Goal: Find specific page/section: Find specific page/section

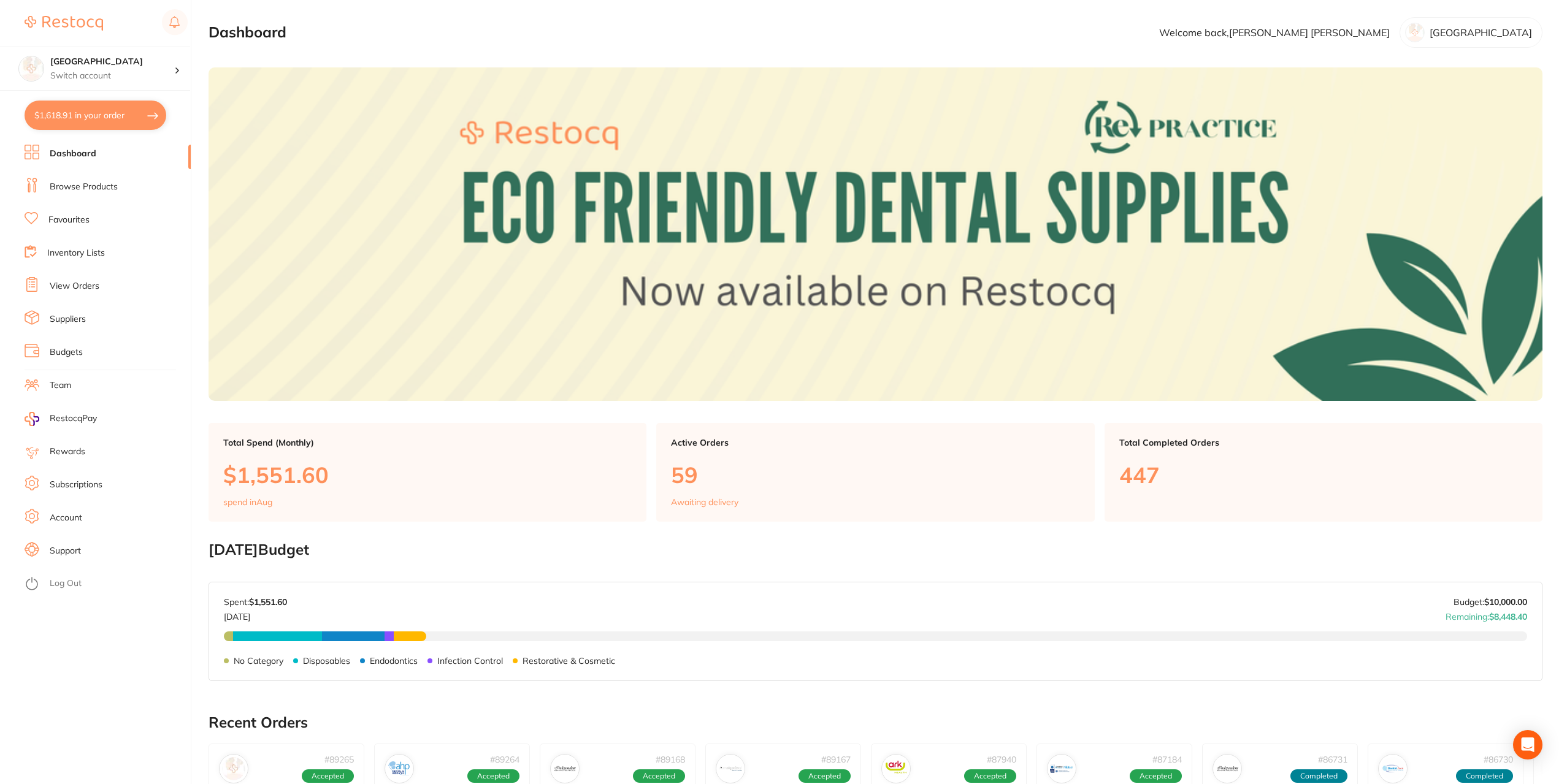
click at [111, 196] on li "Browse Products" at bounding box center [107, 187] width 166 height 18
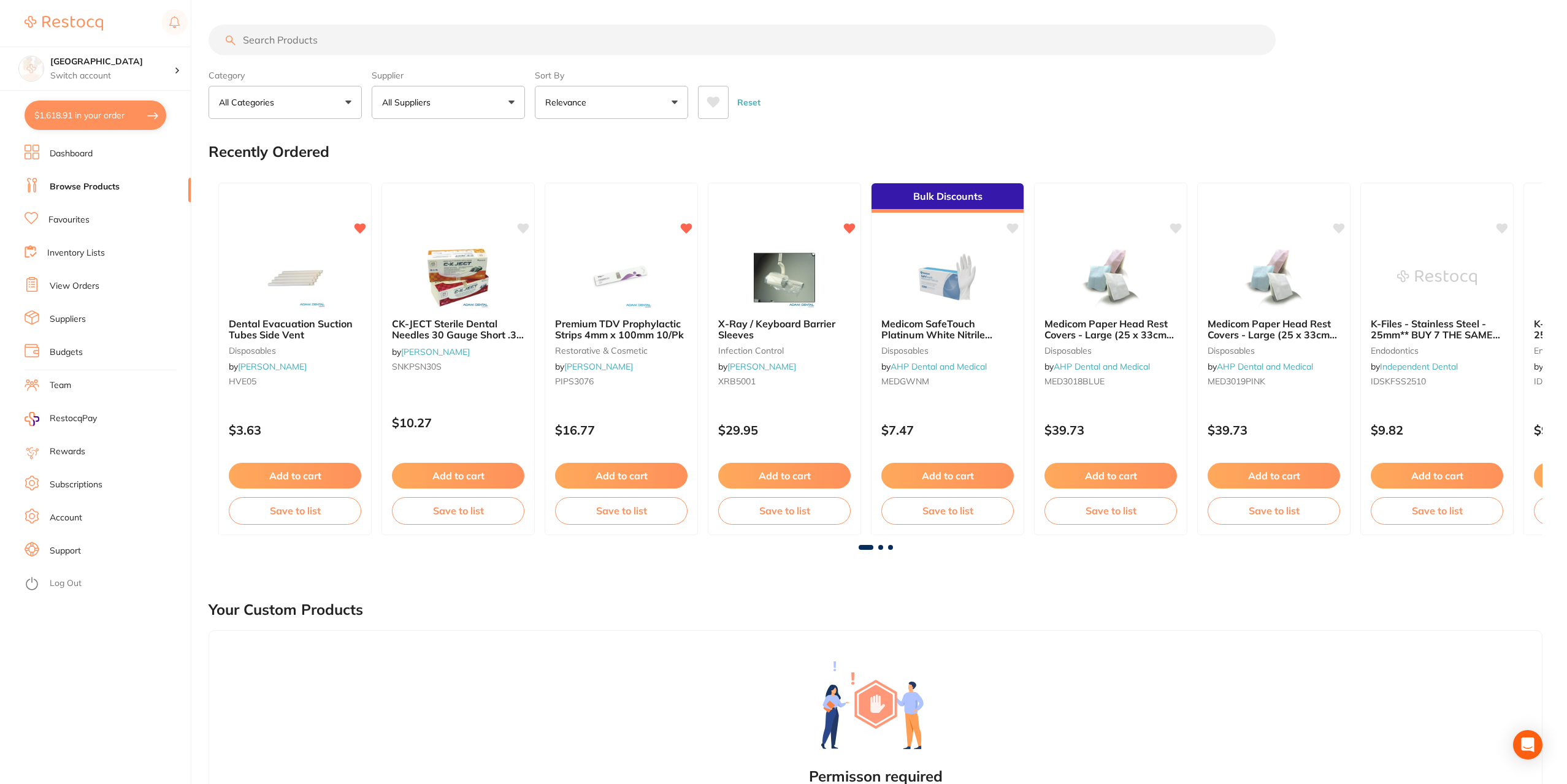
click at [548, 47] on input "search" at bounding box center [742, 39] width 1068 height 31
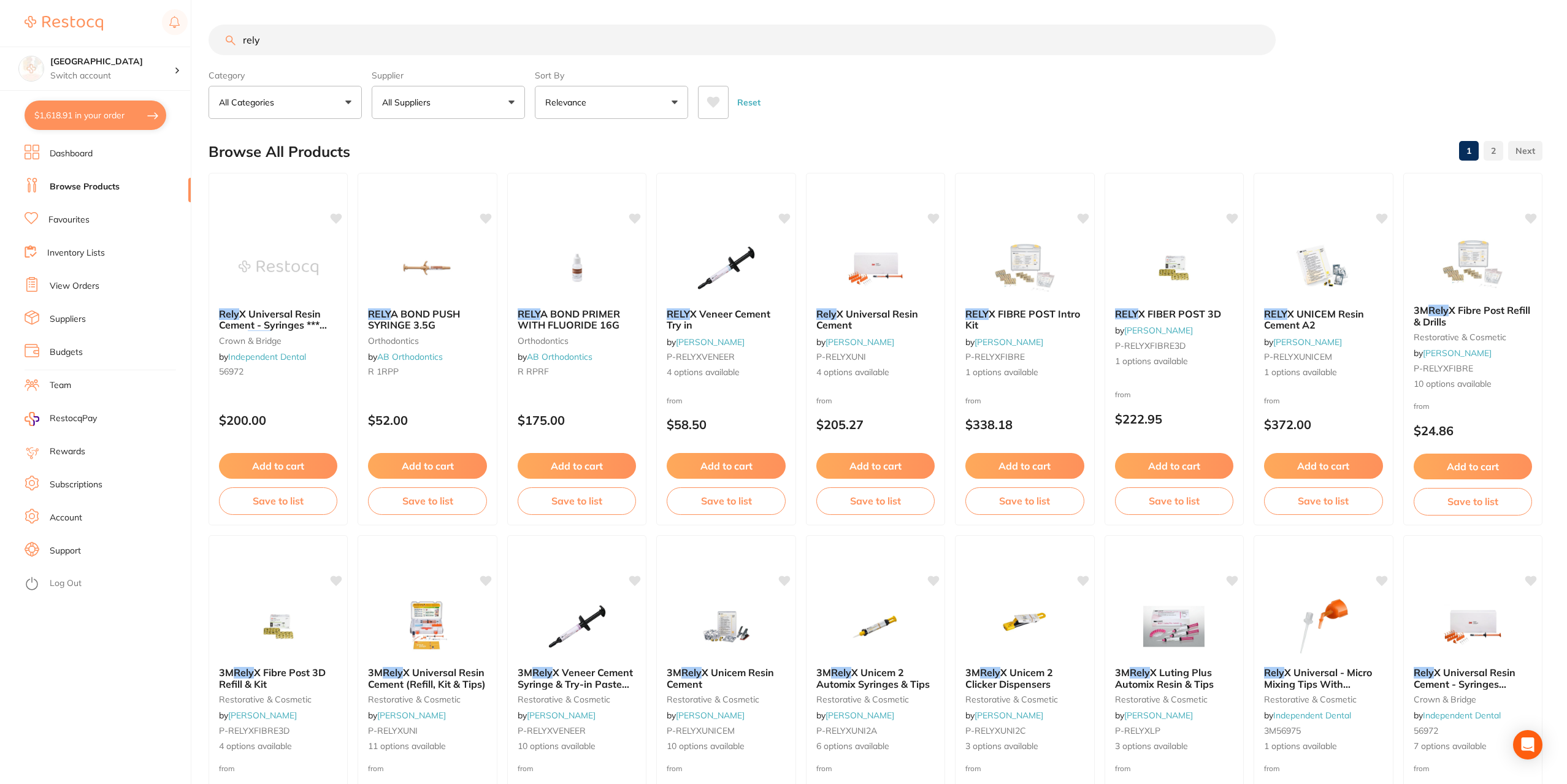
click at [704, 107] on button at bounding box center [713, 102] width 31 height 34
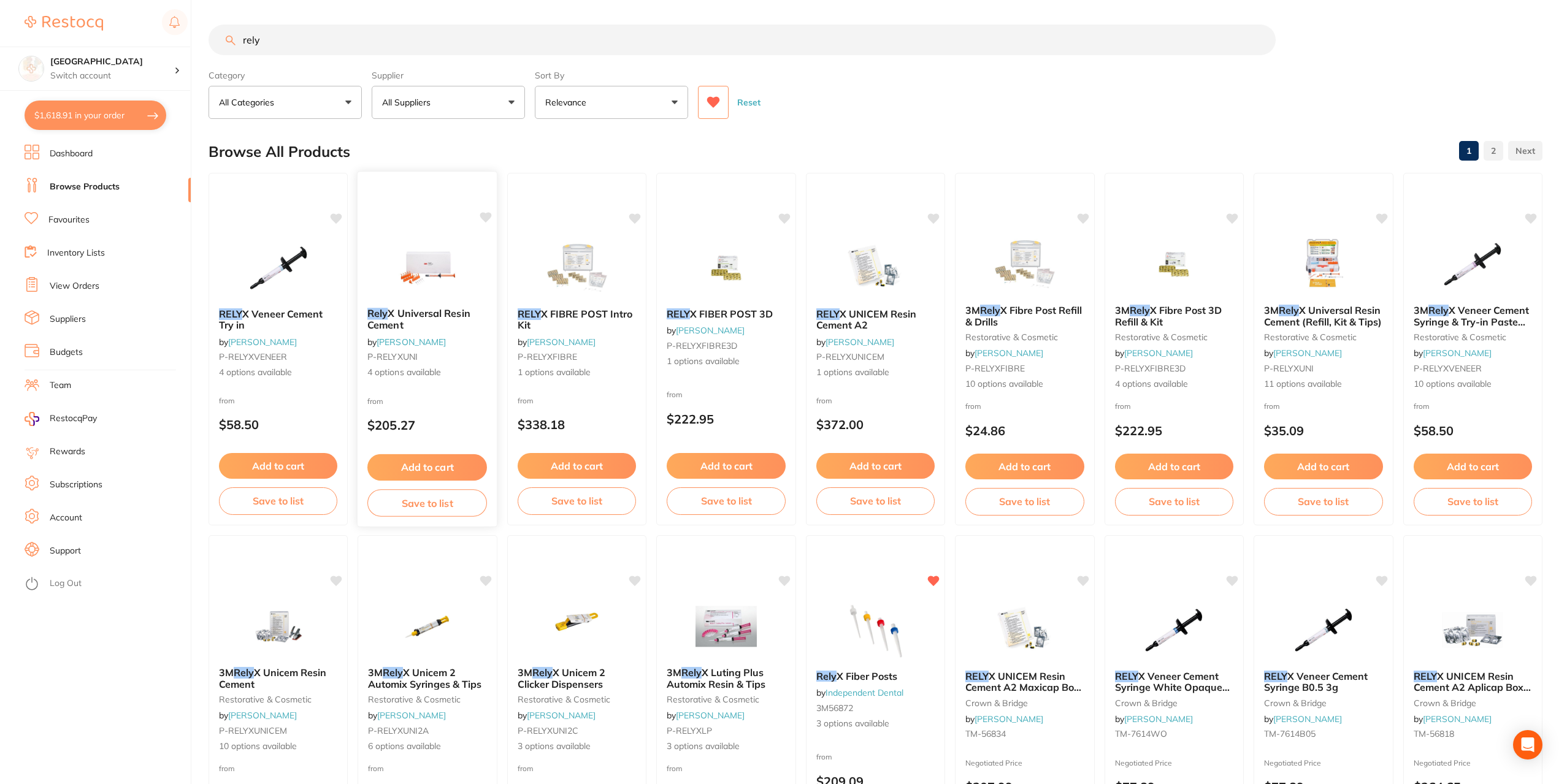
click at [421, 276] on img at bounding box center [428, 267] width 80 height 62
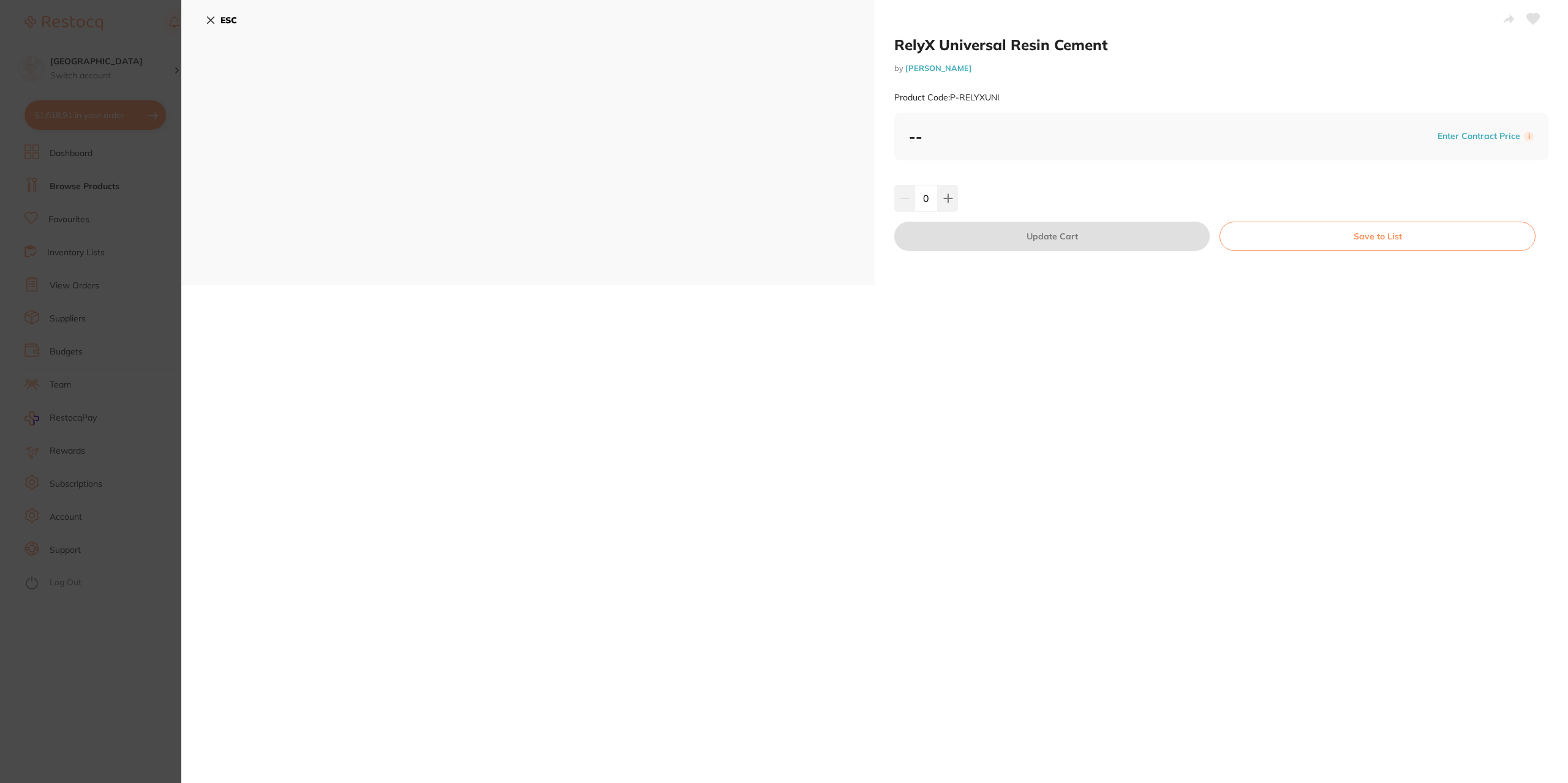
click at [213, 22] on icon at bounding box center [211, 20] width 7 height 7
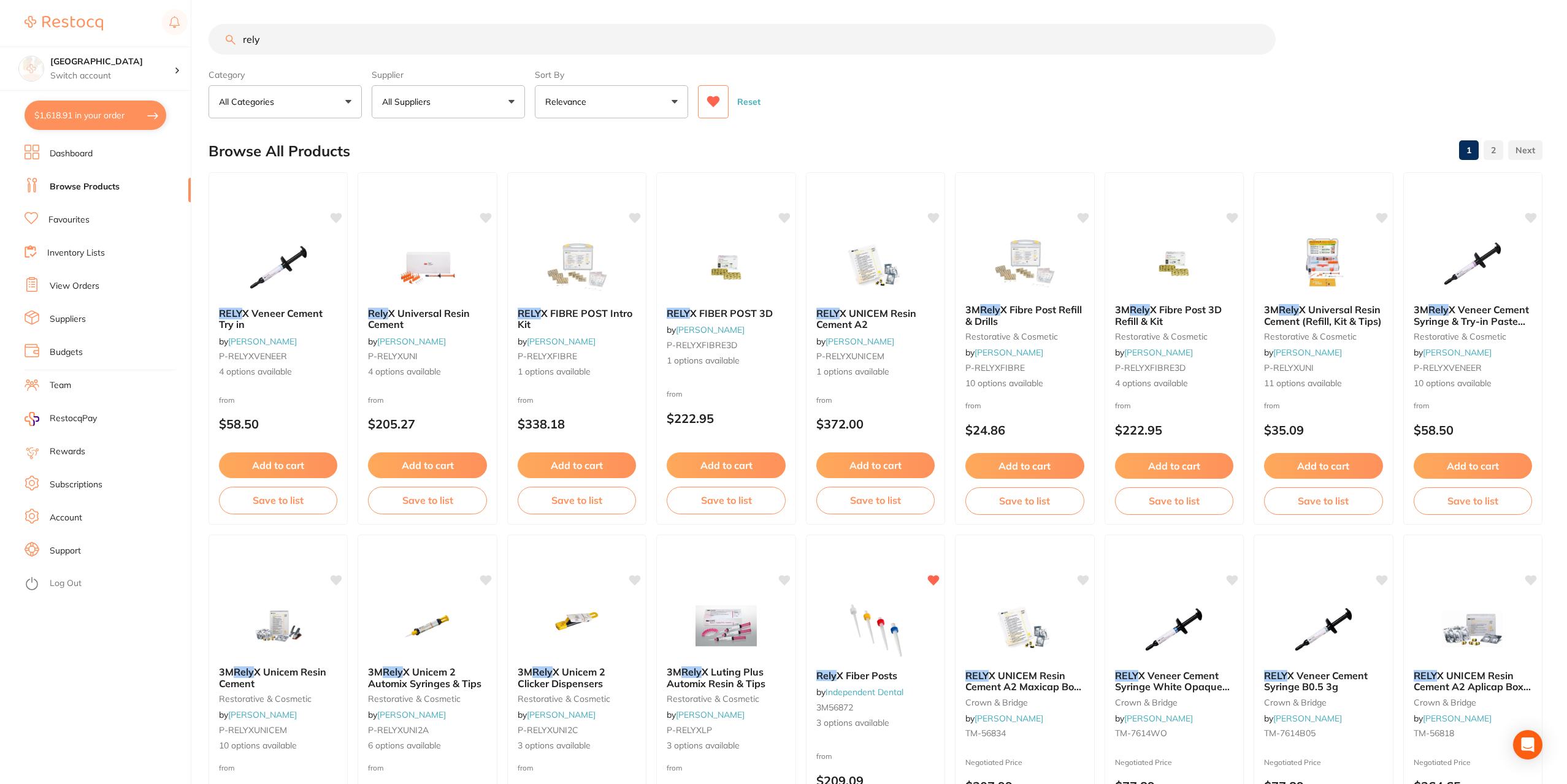
click at [717, 95] on button at bounding box center [713, 102] width 31 height 34
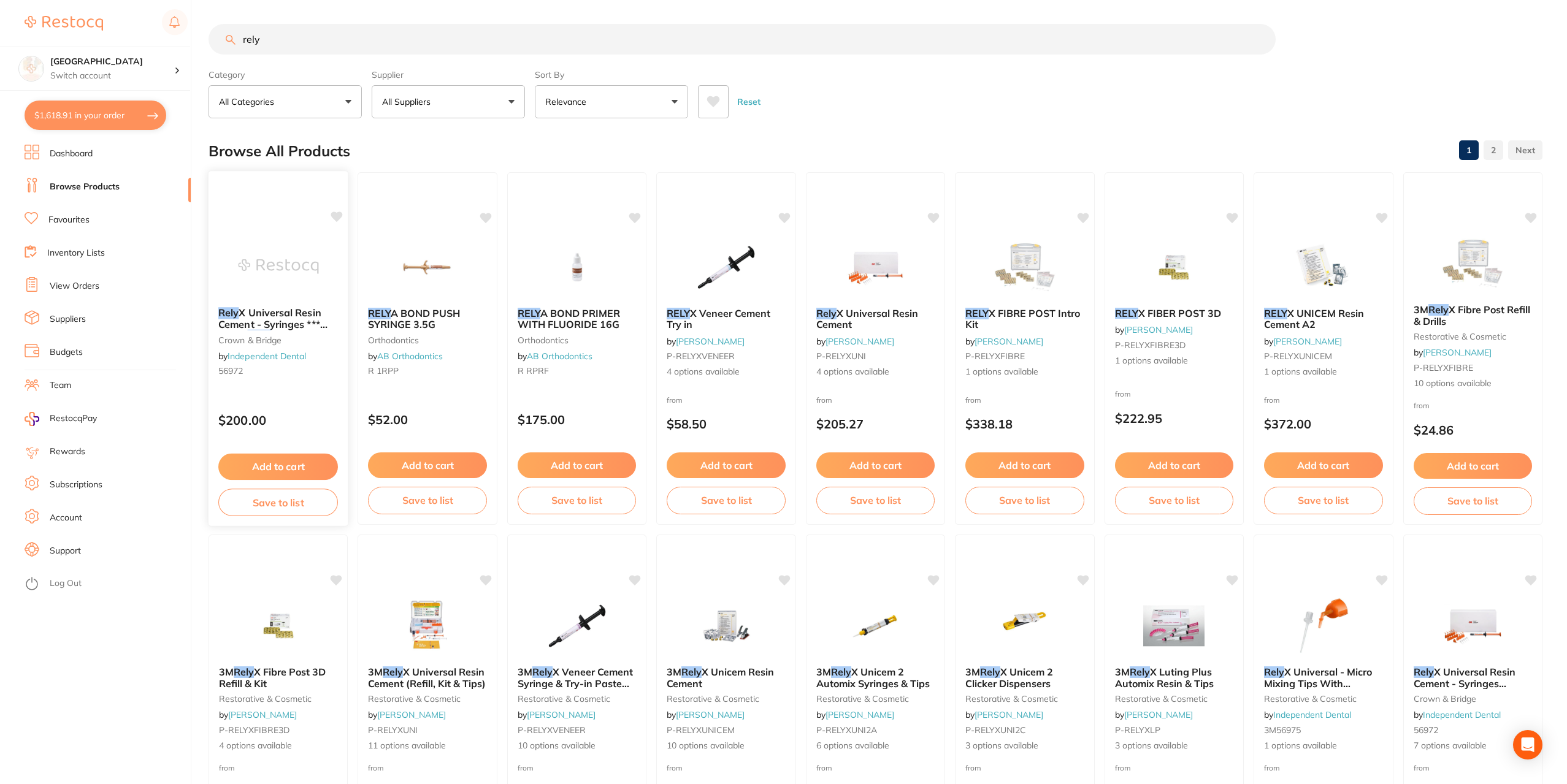
click at [277, 335] on small "crown & bridge" at bounding box center [278, 340] width 120 height 10
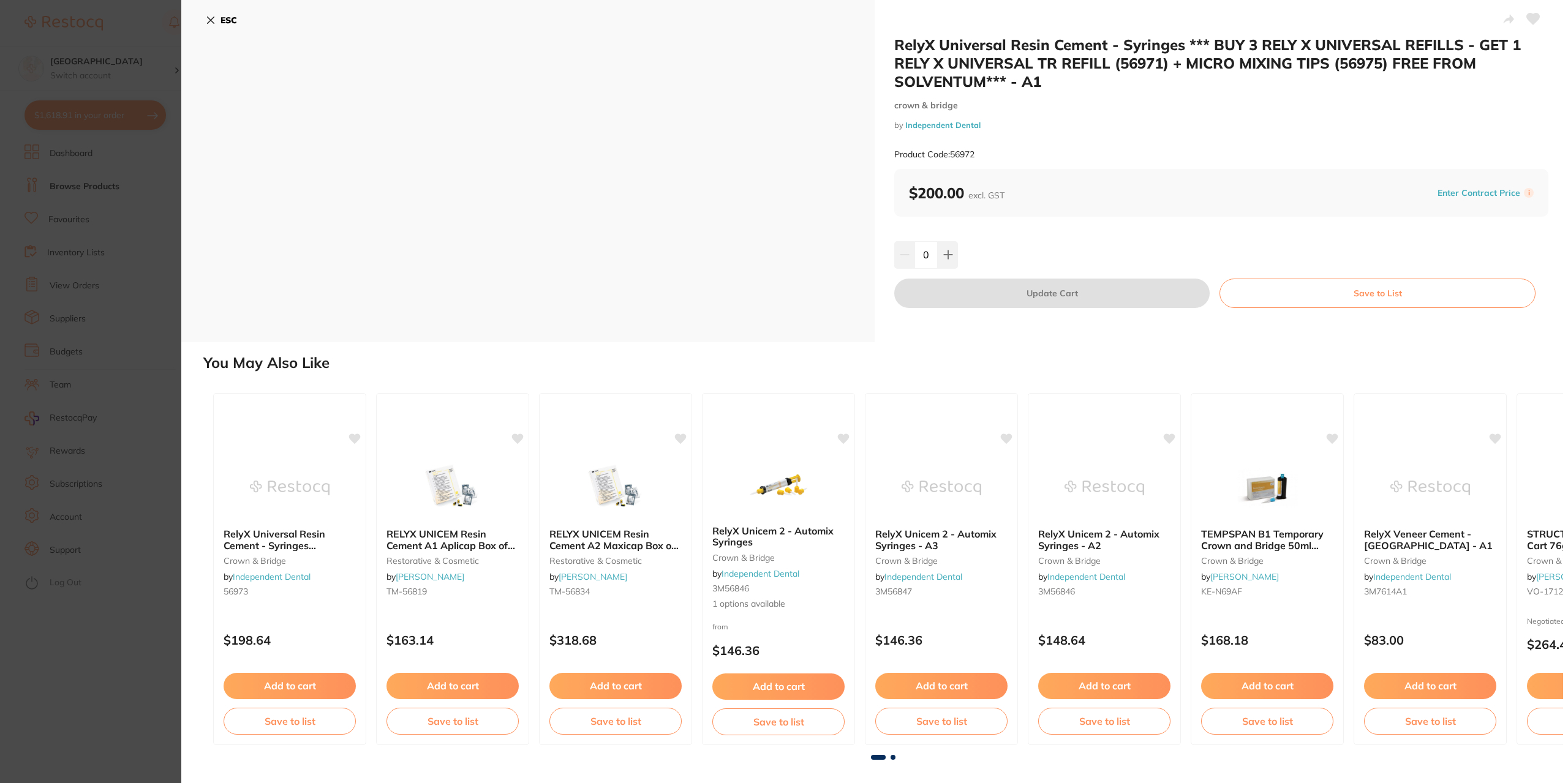
click at [212, 22] on icon at bounding box center [211, 20] width 7 height 7
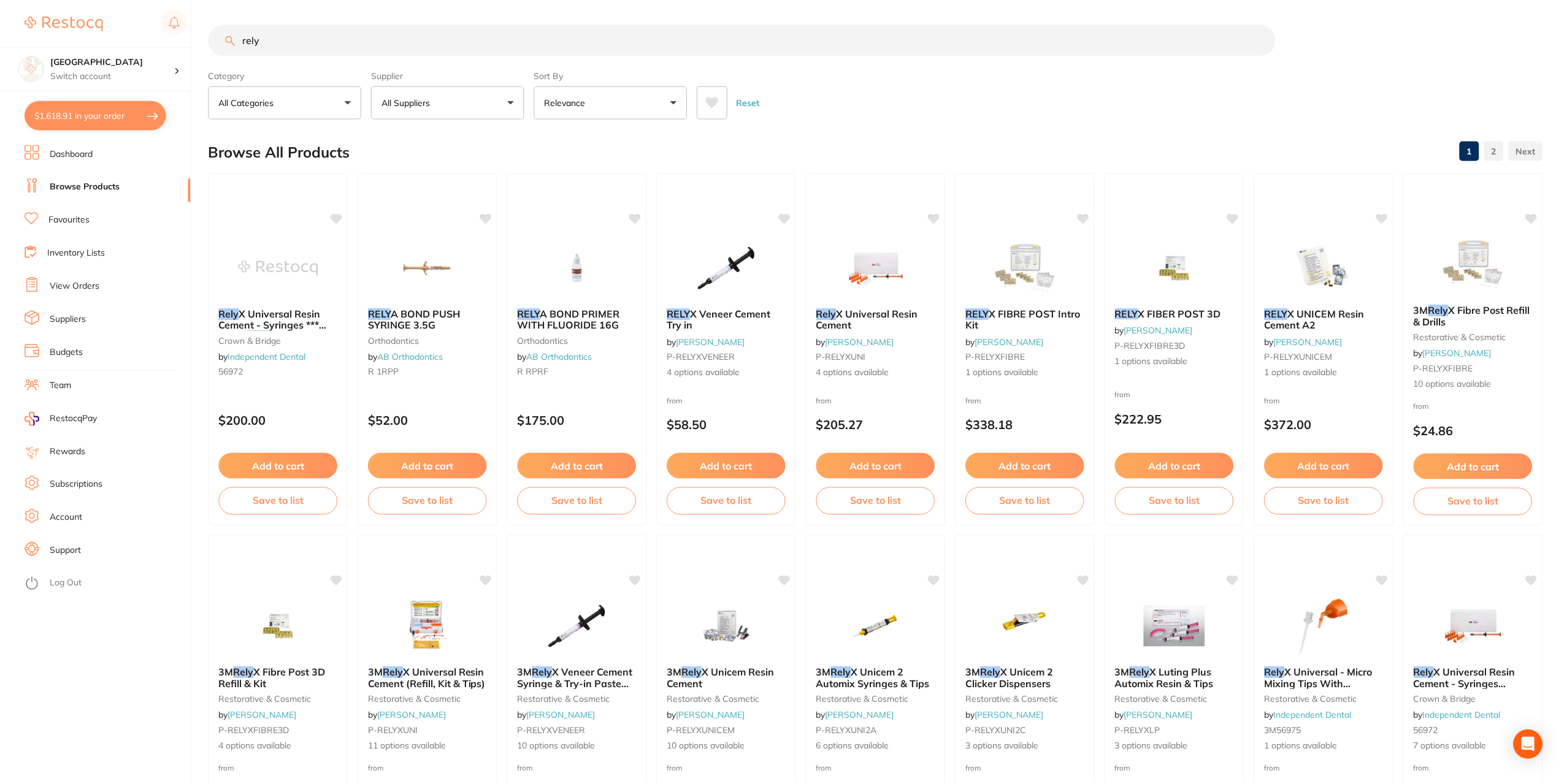
scroll to position [1, 0]
drag, startPoint x: 372, startPoint y: 33, endPoint x: 175, endPoint y: 11, distance: 198.2
click at [175, 11] on div "$1,618.91 Katoomba Dental Centre Switch account [GEOGRAPHIC_DATA] $1,618.91 in …" at bounding box center [784, 391] width 1567 height 784
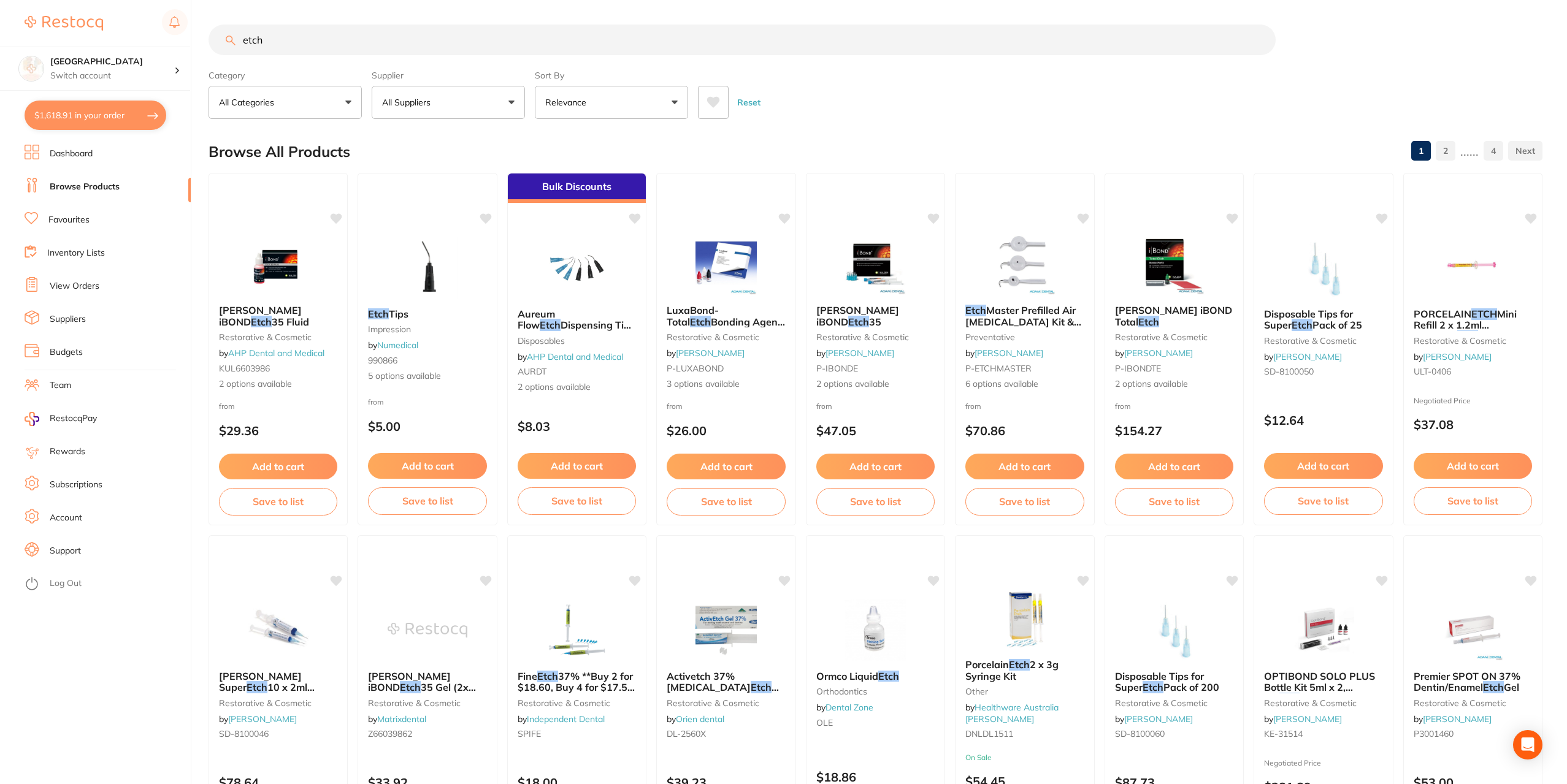
click at [707, 111] on button at bounding box center [713, 102] width 31 height 34
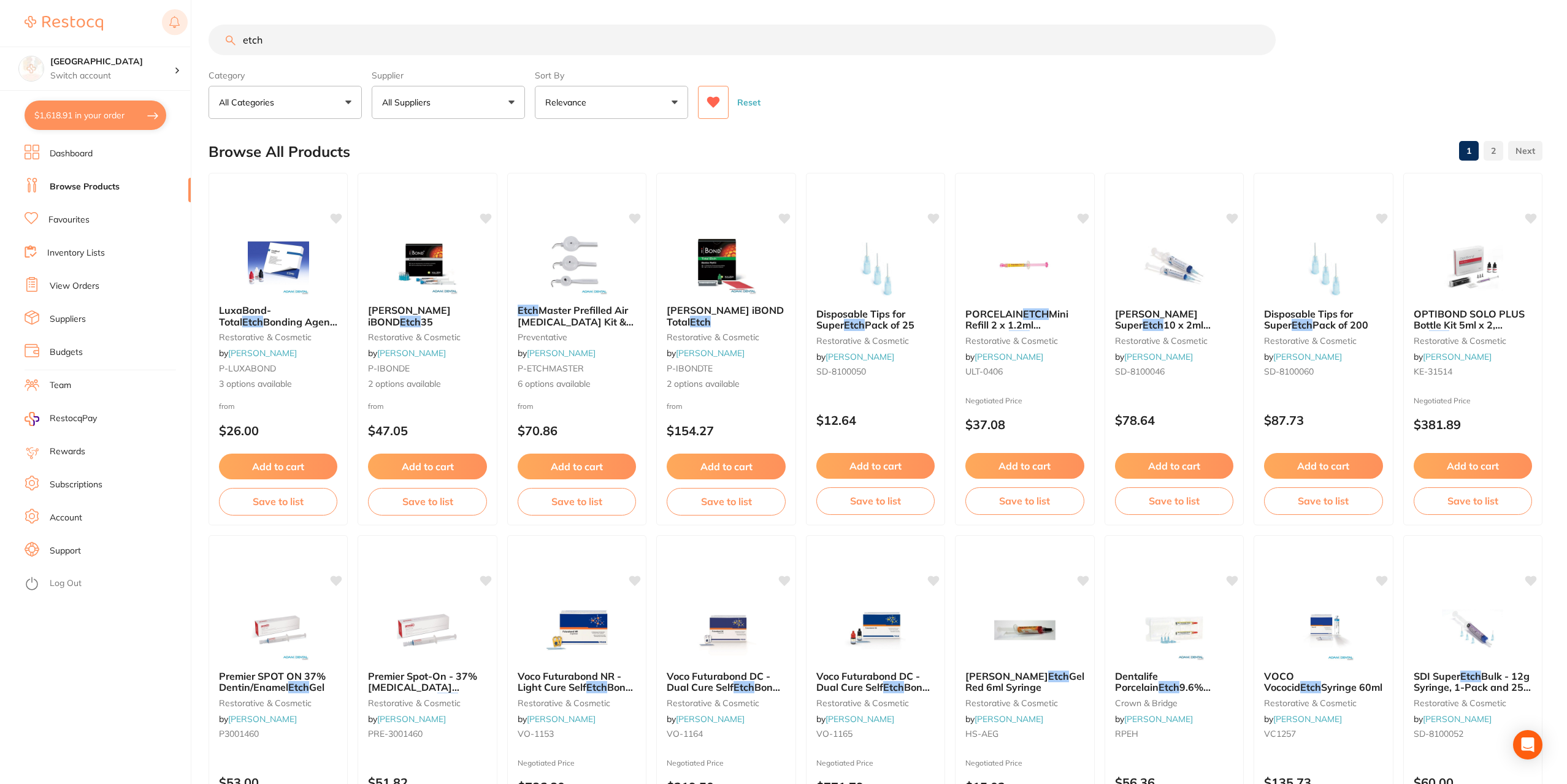
drag, startPoint x: 360, startPoint y: 36, endPoint x: 173, endPoint y: 33, distance: 187.0
click at [173, 33] on div "$1,618.91 Katoomba Dental Centre Switch account [GEOGRAPHIC_DATA] $1,618.91 in …" at bounding box center [784, 392] width 1567 height 784
type input "bisco"
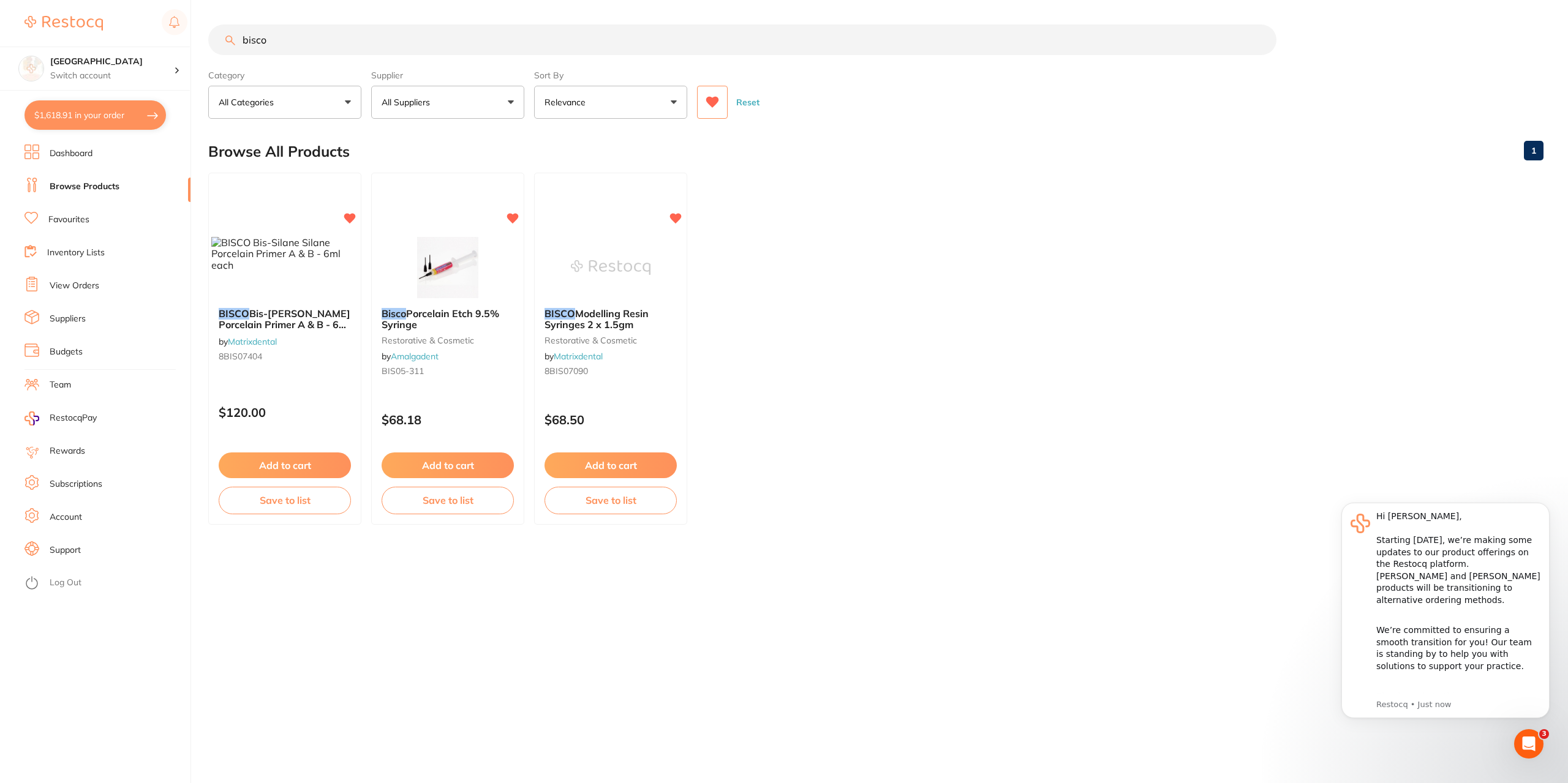
click at [720, 102] on button at bounding box center [712, 102] width 31 height 33
